Goal: Task Accomplishment & Management: Complete application form

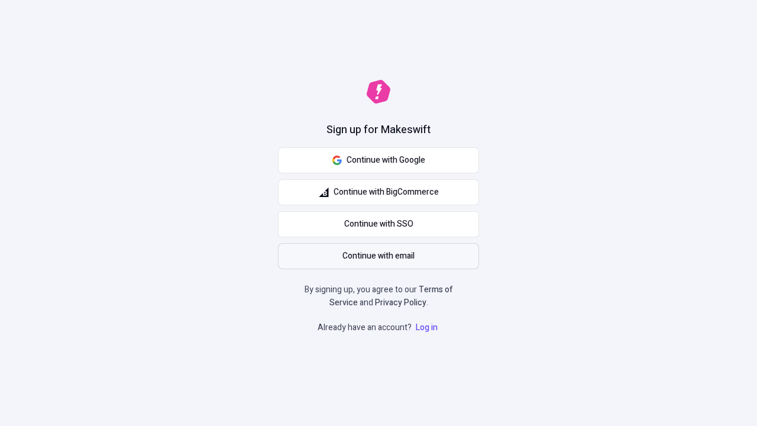
click at [378, 256] on span "Continue with email" at bounding box center [378, 255] width 72 height 13
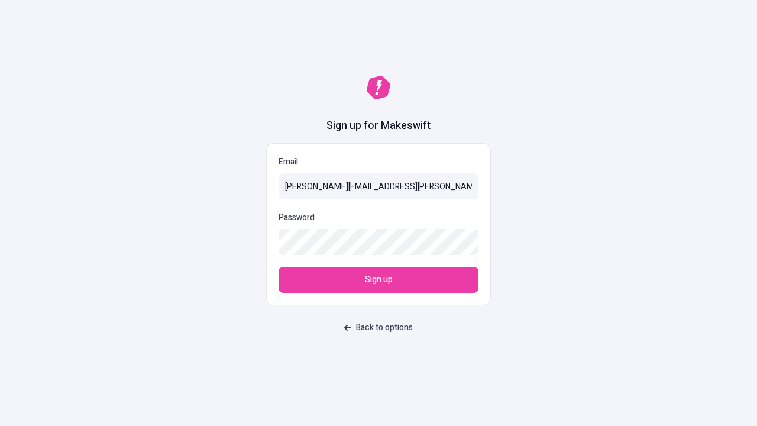
type input "[PERSON_NAME][EMAIL_ADDRESS][PERSON_NAME][DOMAIN_NAME]"
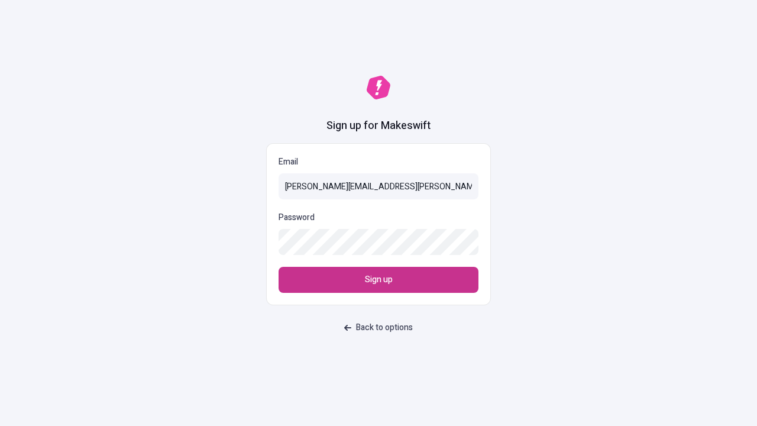
click at [378, 280] on span "Sign up" at bounding box center [379, 279] width 28 height 13
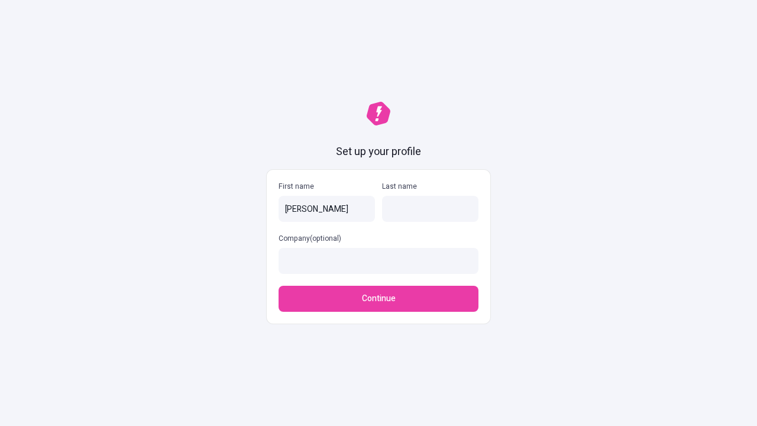
type input "[PERSON_NAME]"
type input "Ernser"
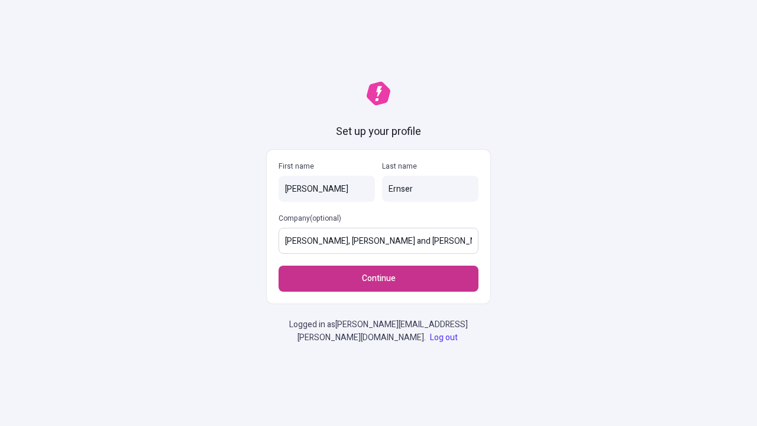
type input "[PERSON_NAME], [PERSON_NAME] and [PERSON_NAME]"
click at [378, 278] on span "Continue" at bounding box center [379, 278] width 34 height 13
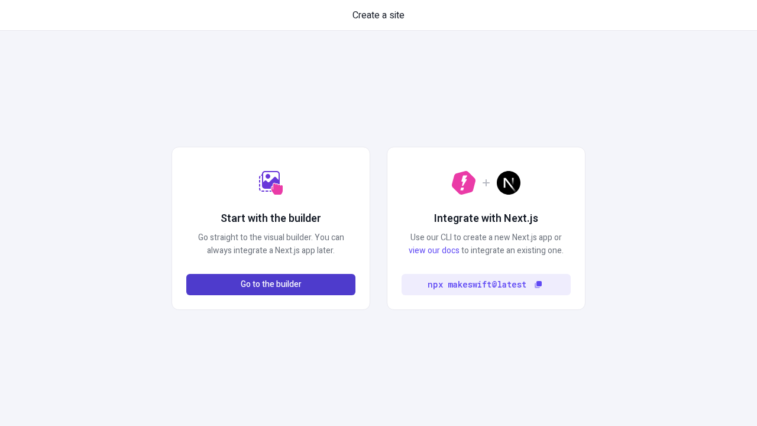
click at [271, 284] on span "Go to the builder" at bounding box center [271, 284] width 61 height 13
